Goal: Task Accomplishment & Management: Use online tool/utility

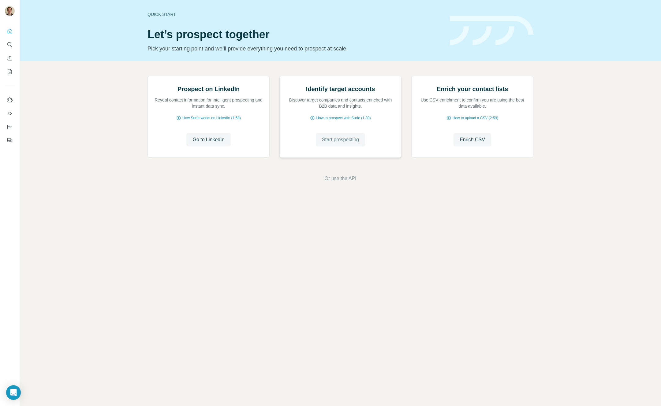
click at [328, 144] on span "Start prospecting" at bounding box center [340, 139] width 37 height 7
